Goal: Navigation & Orientation: Understand site structure

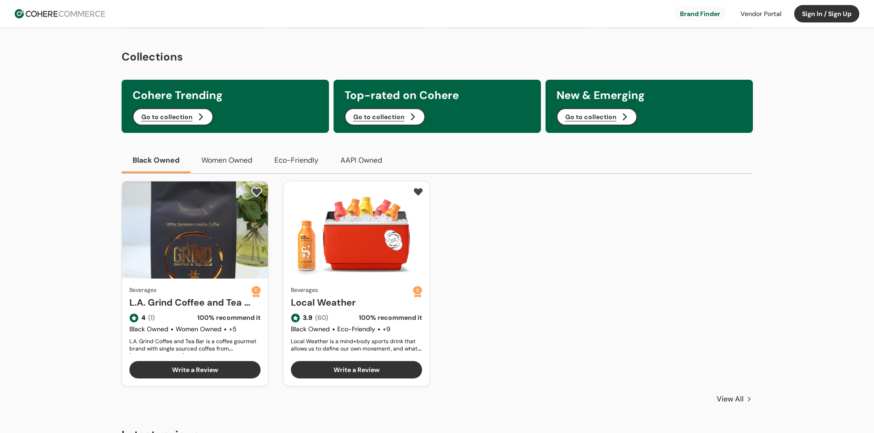
scroll to position [321, 0]
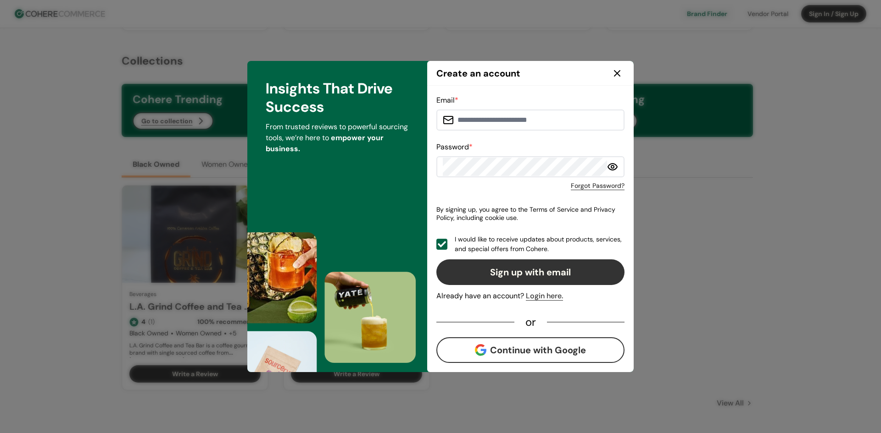
click at [619, 72] on icon at bounding box center [616, 73] width 11 height 11
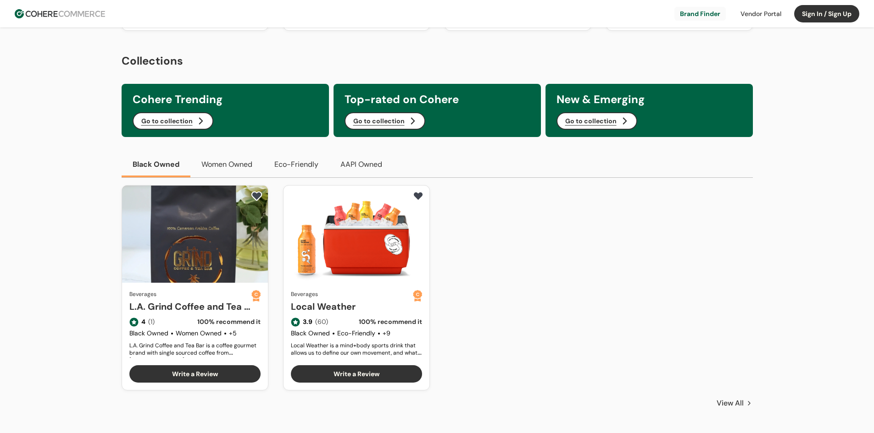
click at [299, 169] on button "Eco-Friendly" at bounding box center [296, 165] width 66 height 26
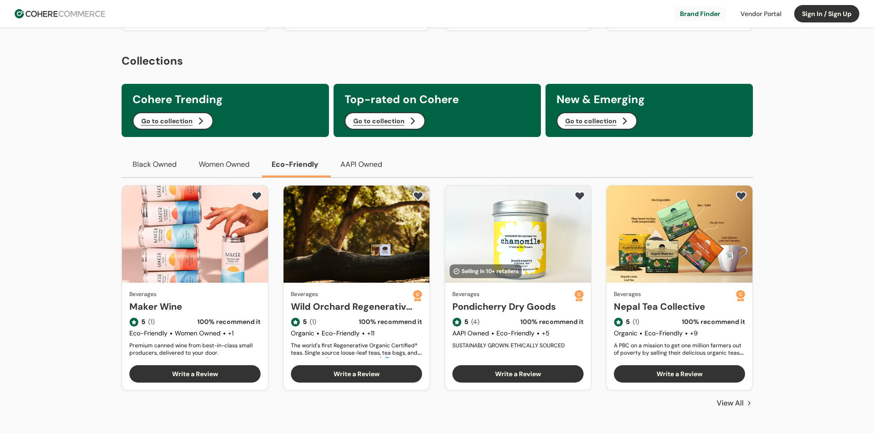
click at [219, 163] on button "Women Owned" at bounding box center [224, 165] width 73 height 26
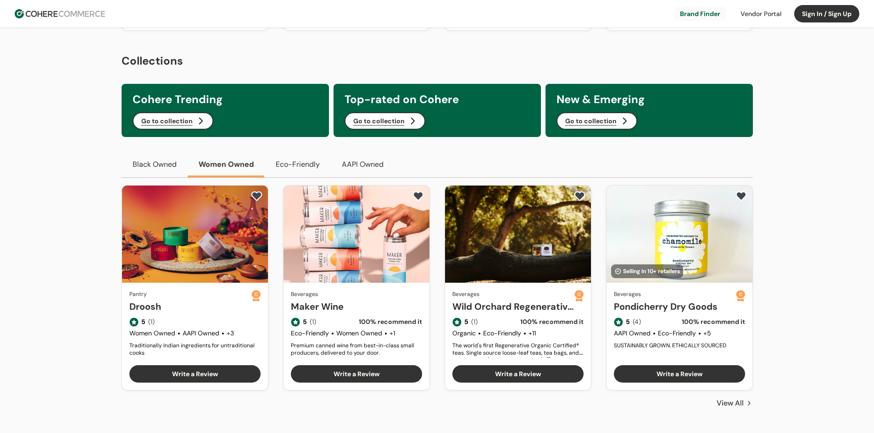
click at [303, 162] on button "Eco-Friendly" at bounding box center [298, 165] width 66 height 26
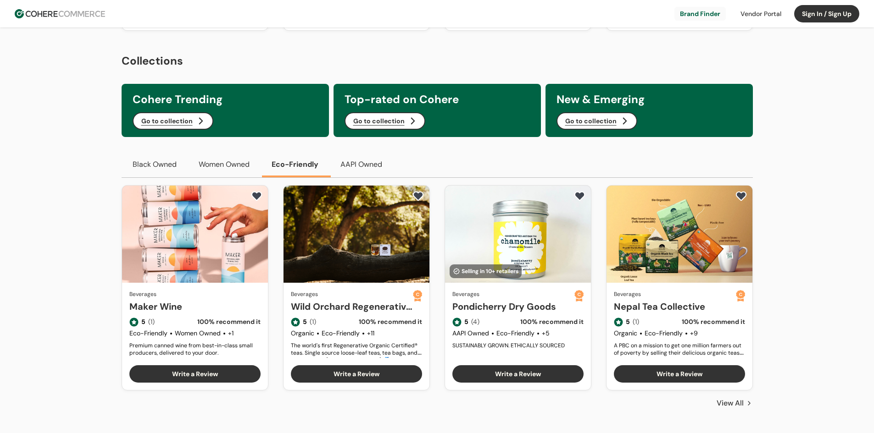
click at [374, 166] on button "AAPI Owned" at bounding box center [361, 165] width 64 height 26
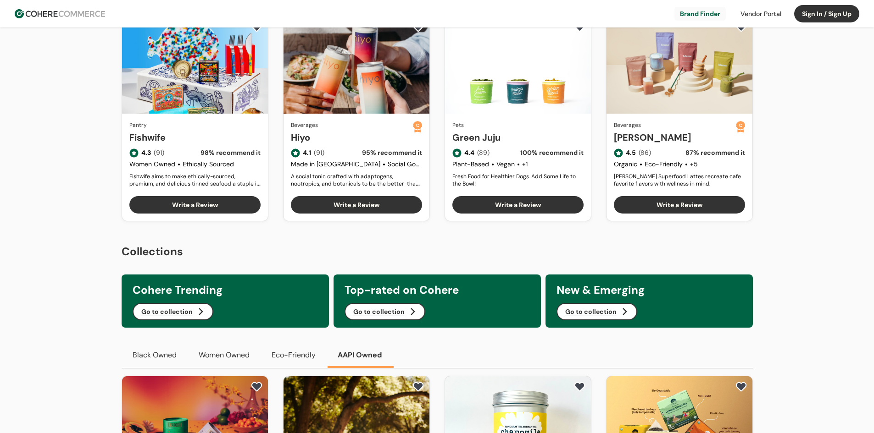
scroll to position [0, 0]
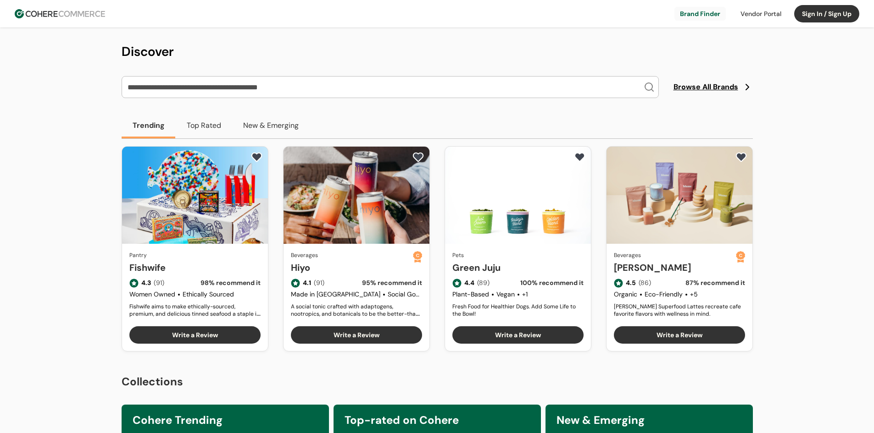
click at [704, 85] on span "Browse All Brands" at bounding box center [705, 87] width 65 height 11
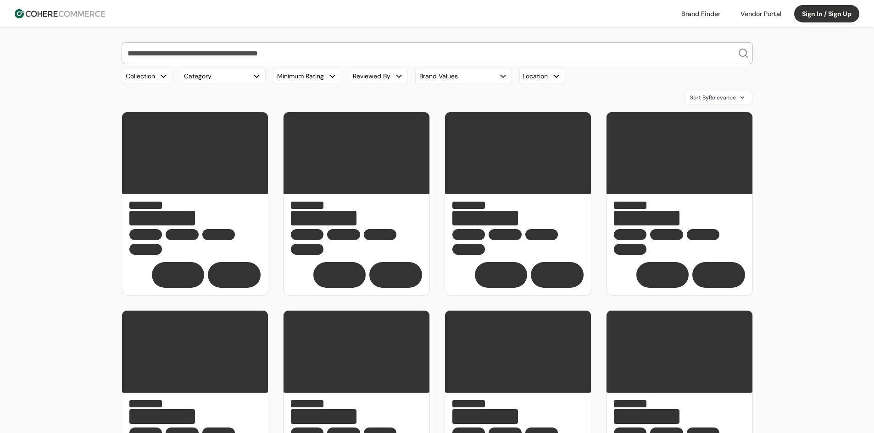
click at [61, 17] on img at bounding box center [60, 13] width 90 height 9
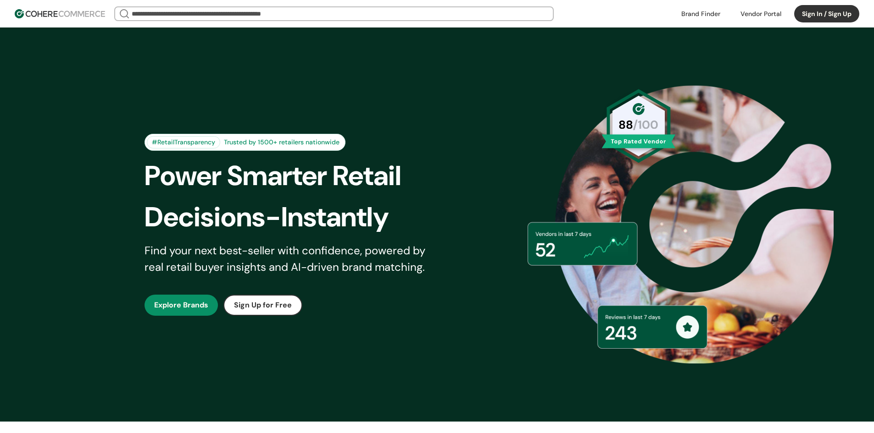
click at [170, 305] on link "button" at bounding box center [180, 305] width 73 height 21
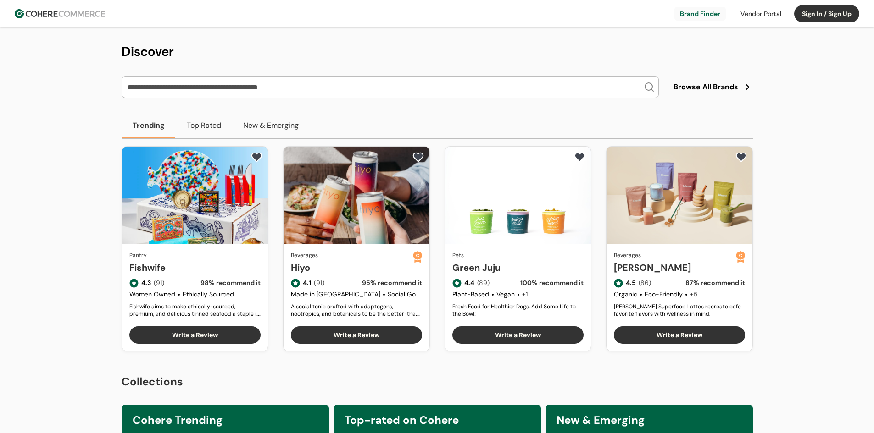
click at [282, 127] on button "New & Emerging" at bounding box center [271, 126] width 78 height 26
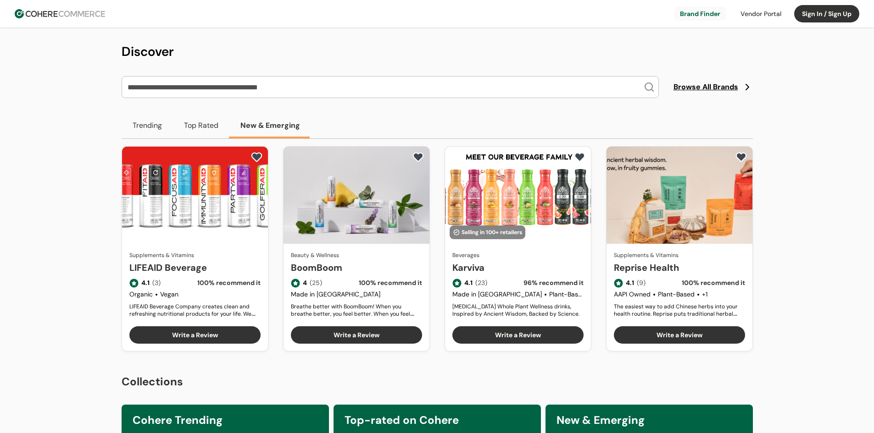
click at [200, 125] on button "Top Rated" at bounding box center [201, 126] width 56 height 26
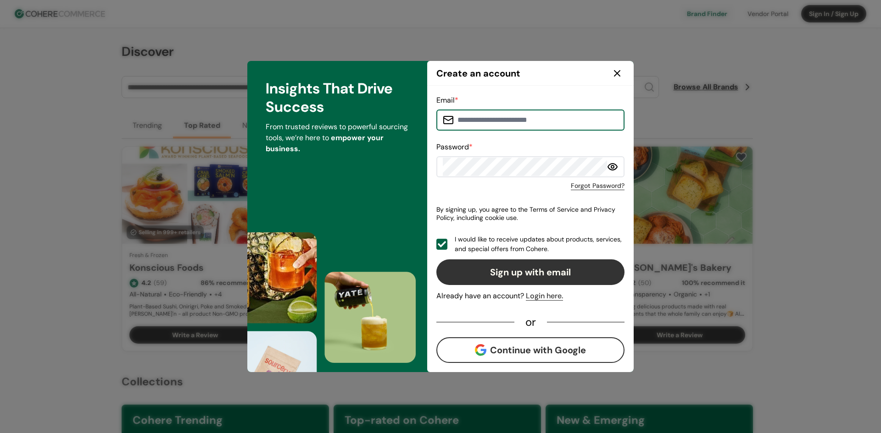
click at [620, 71] on icon at bounding box center [616, 73] width 11 height 11
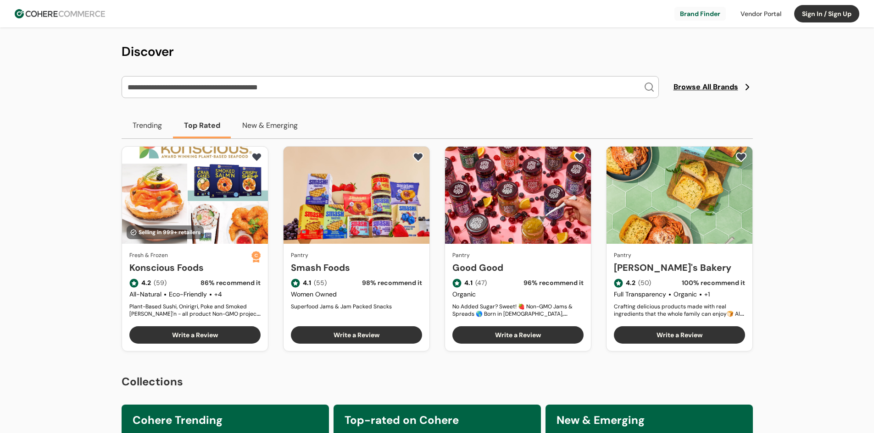
click at [43, 12] on img at bounding box center [60, 13] width 90 height 9
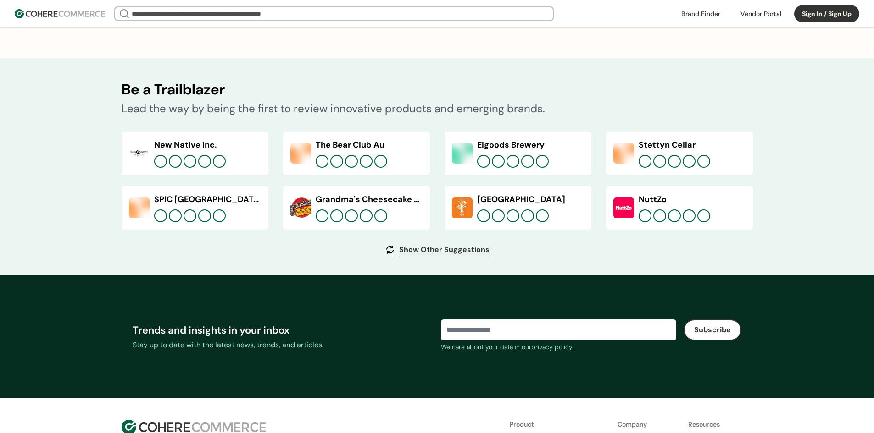
scroll to position [3394, 0]
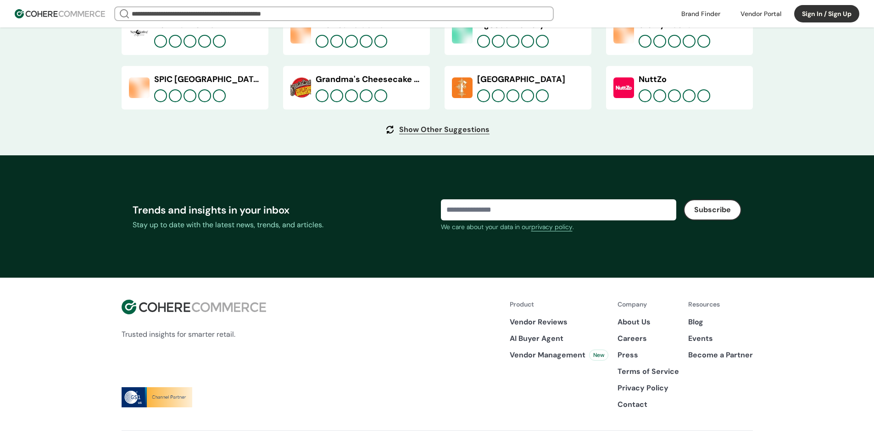
click at [635, 328] on link "About Us" at bounding box center [647, 322] width 61 height 11
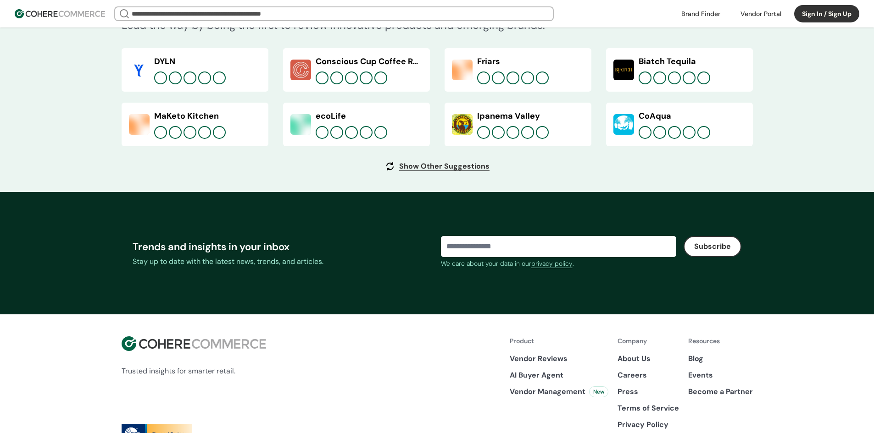
scroll to position [3432, 0]
